Goal: Task Accomplishment & Management: Manage account settings

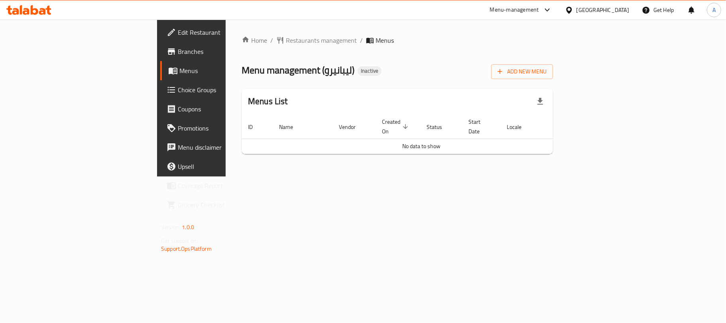
click at [553, 79] on div "Home / Restaurants management / Menus Menu management ( ليبانيرو ) Inactive Add…" at bounding box center [397, 97] width 311 height 125
click at [504, 75] on icon "button" at bounding box center [500, 71] width 8 height 8
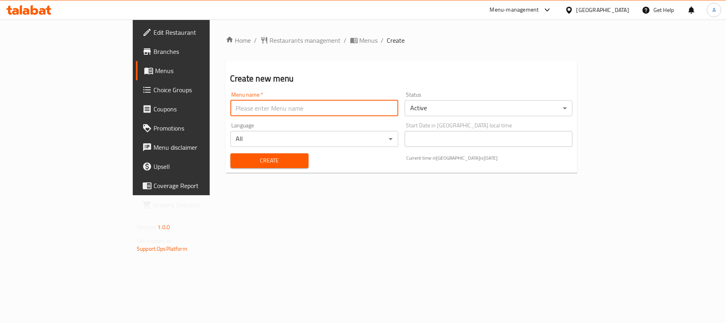
click at [230, 110] on input "text" at bounding box center [314, 108] width 168 height 16
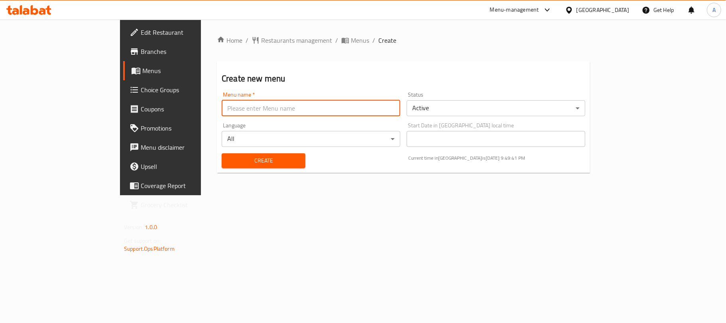
type input "Neww"
click at [228, 163] on span "Create" at bounding box center [263, 160] width 71 height 10
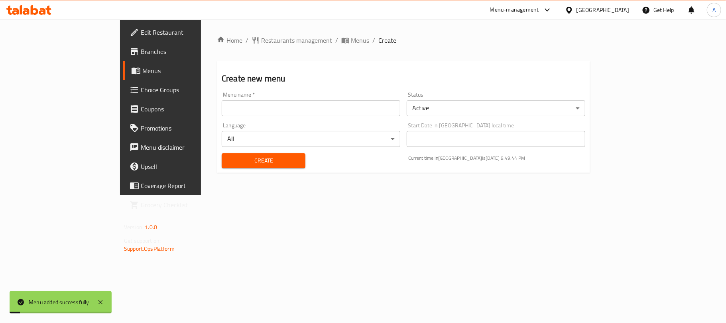
click at [142, 67] on span "Menus" at bounding box center [188, 71] width 92 height 10
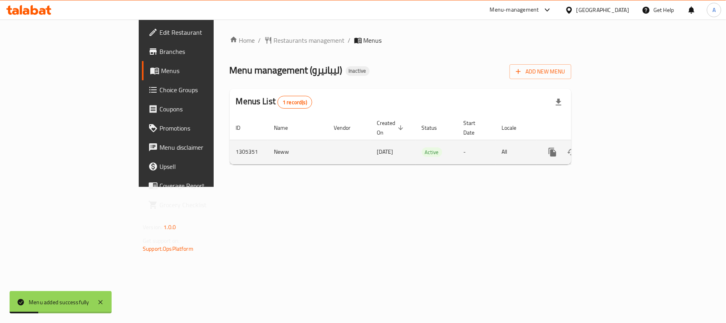
click at [615, 147] on icon "enhanced table" at bounding box center [610, 152] width 10 height 10
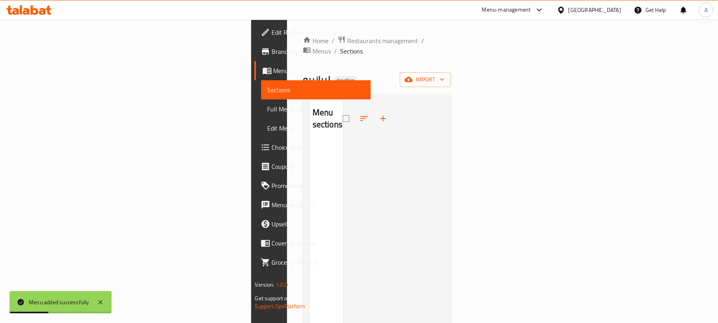
click at [451, 53] on div "Home / Restaurants management / Menus / Sections ليبانيرو Inactive import Menu …" at bounding box center [377, 231] width 148 height 393
click at [445, 75] on span "import" at bounding box center [425, 80] width 38 height 10
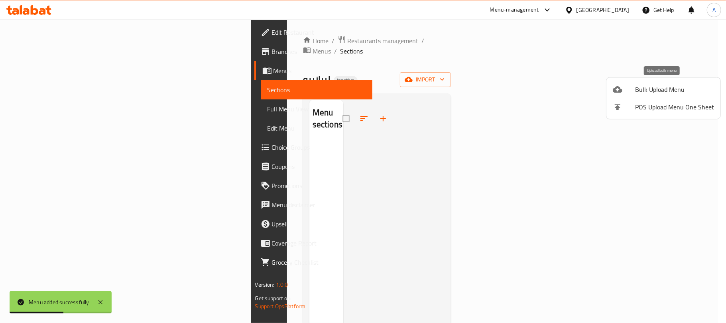
click at [630, 92] on div at bounding box center [624, 90] width 22 height 10
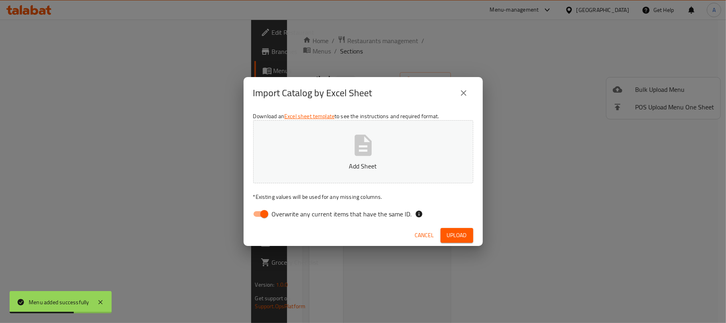
click at [318, 216] on span "Overwrite any current items that have the same ID." at bounding box center [342, 214] width 140 height 10
click at [287, 216] on input "Overwrite any current items that have the same ID." at bounding box center [264, 213] width 45 height 15
checkbox input "false"
click at [333, 148] on button "Add Sheet" at bounding box center [363, 151] width 220 height 63
click at [454, 238] on span "Upload" at bounding box center [457, 235] width 20 height 10
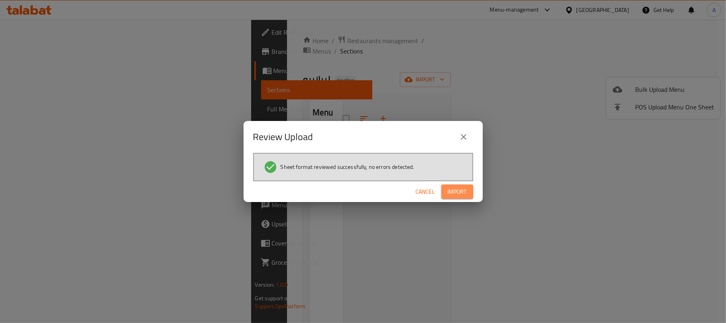
click at [455, 188] on span "Import" at bounding box center [457, 192] width 19 height 10
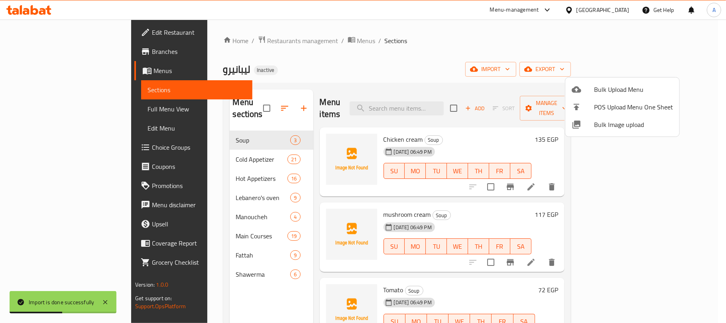
click at [82, 112] on div at bounding box center [363, 161] width 726 height 323
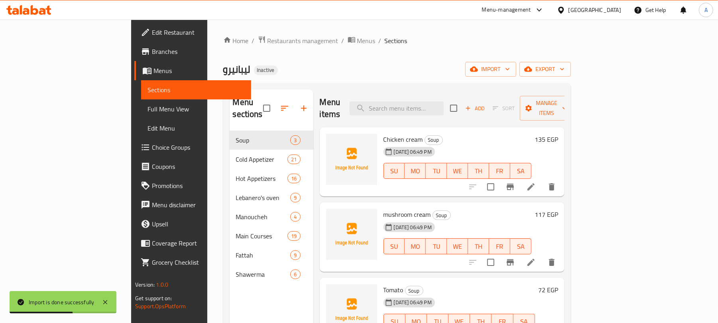
click at [148, 112] on span "Full Menu View" at bounding box center [196, 109] width 97 height 10
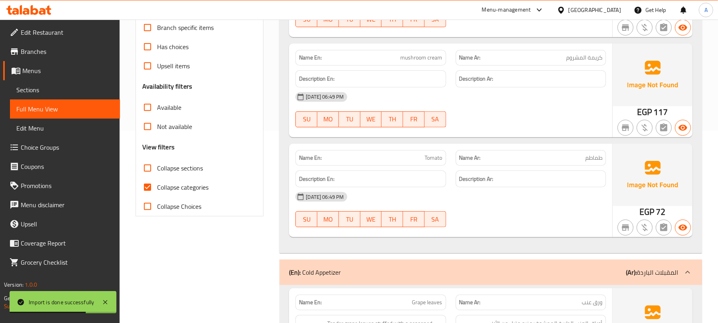
scroll to position [212, 0]
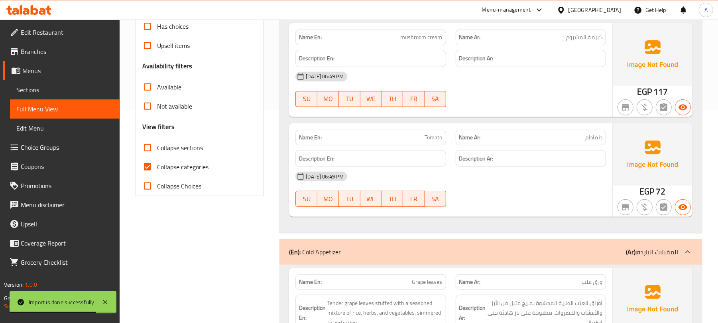
click at [184, 160] on label "Collapse categories" at bounding box center [173, 166] width 71 height 19
click at [157, 160] on input "Collapse categories" at bounding box center [147, 166] width 19 height 19
checkbox input "false"
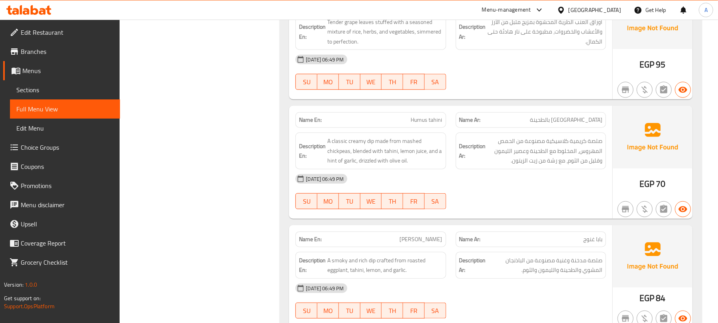
scroll to position [0, 0]
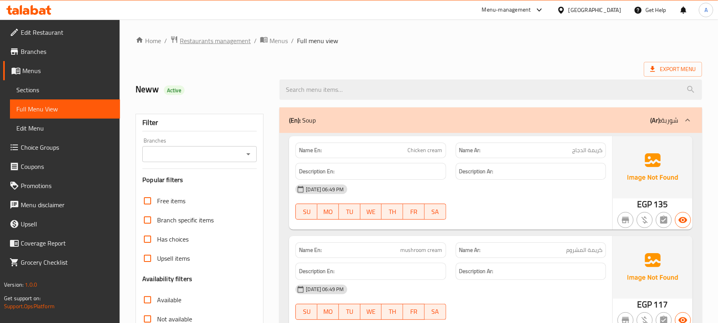
click at [240, 43] on span "Restaurants management" at bounding box center [215, 41] width 71 height 10
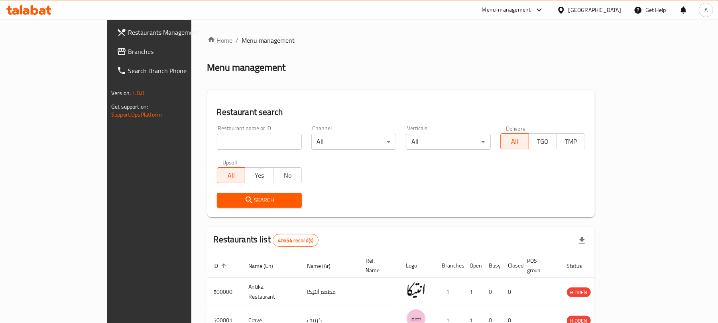
click at [110, 56] on link "Branches" at bounding box center [168, 51] width 117 height 19
